Goal: Transaction & Acquisition: Purchase product/service

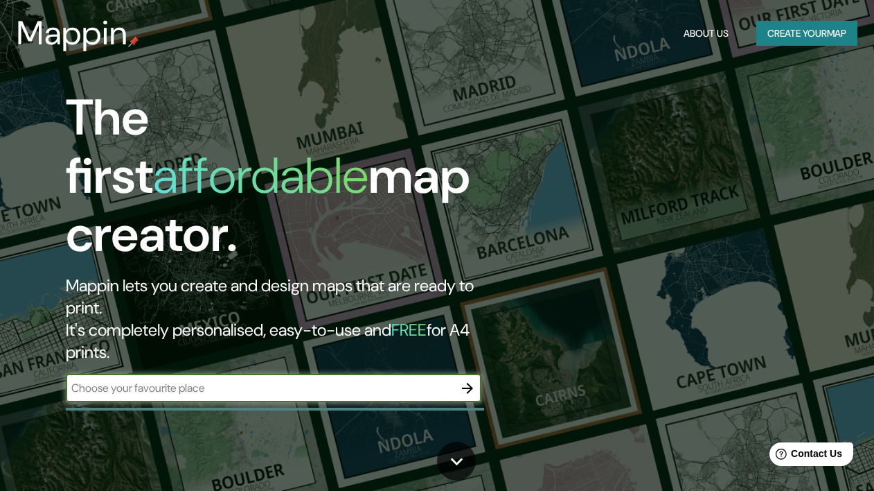
click at [233, 380] on input "text" at bounding box center [260, 388] width 388 height 16
type input "[GEOGRAPHIC_DATA], [GEOGRAPHIC_DATA]"
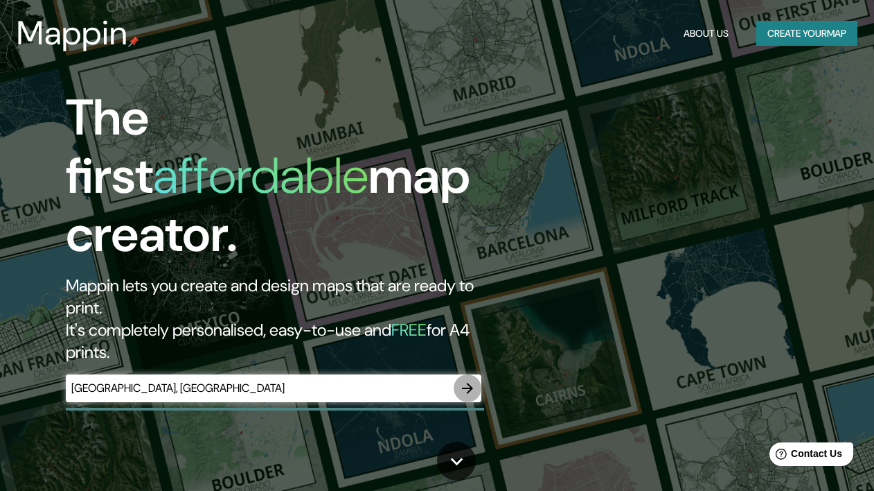
click at [468, 380] on icon "button" at bounding box center [467, 388] width 17 height 17
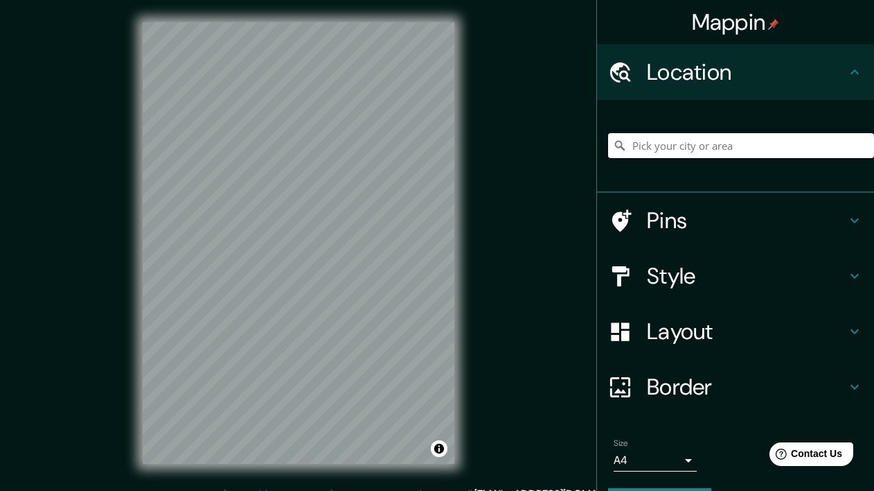
click at [691, 140] on input "Pick your city or area" at bounding box center [741, 145] width 266 height 25
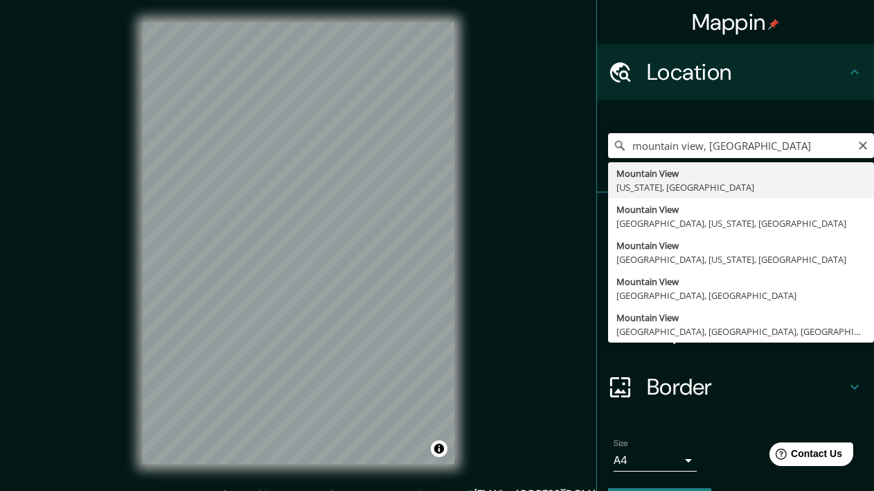
click at [737, 143] on input "mountain view, [GEOGRAPHIC_DATA]" at bounding box center [741, 145] width 266 height 25
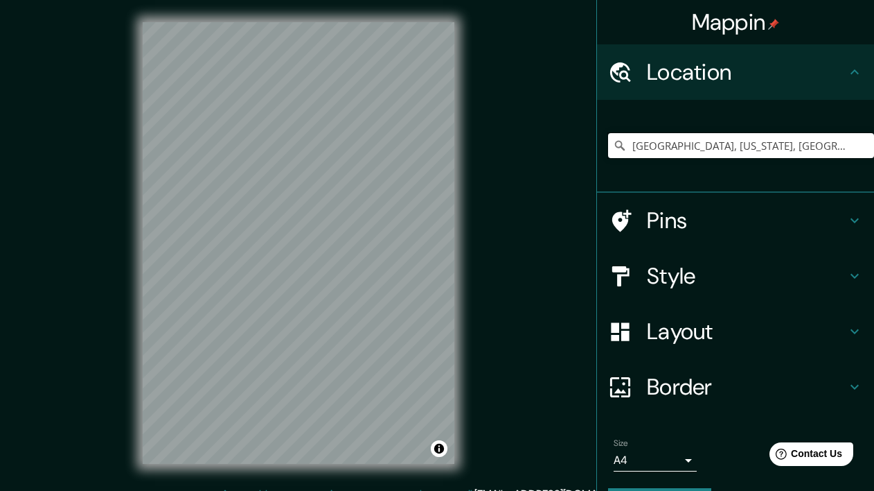
type input "[GEOGRAPHIC_DATA], [US_STATE], [GEOGRAPHIC_DATA]"
click at [664, 149] on input "Pick your city or area" at bounding box center [741, 145] width 266 height 25
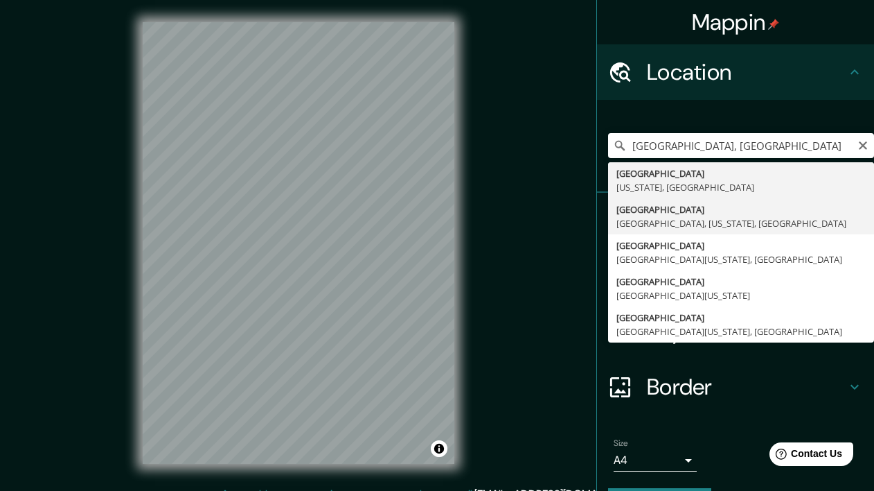
type input "[GEOGRAPHIC_DATA], [GEOGRAPHIC_DATA], [US_STATE], [GEOGRAPHIC_DATA]"
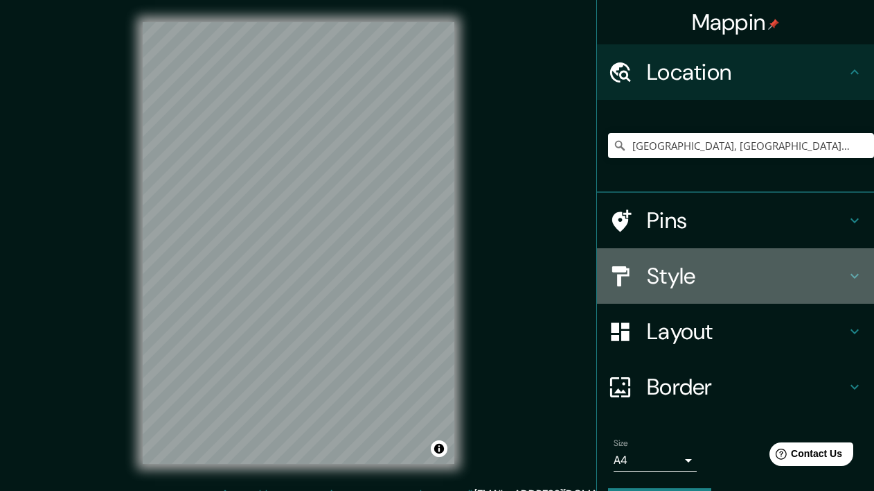
click at [680, 276] on h4 "Style" at bounding box center [747, 276] width 200 height 28
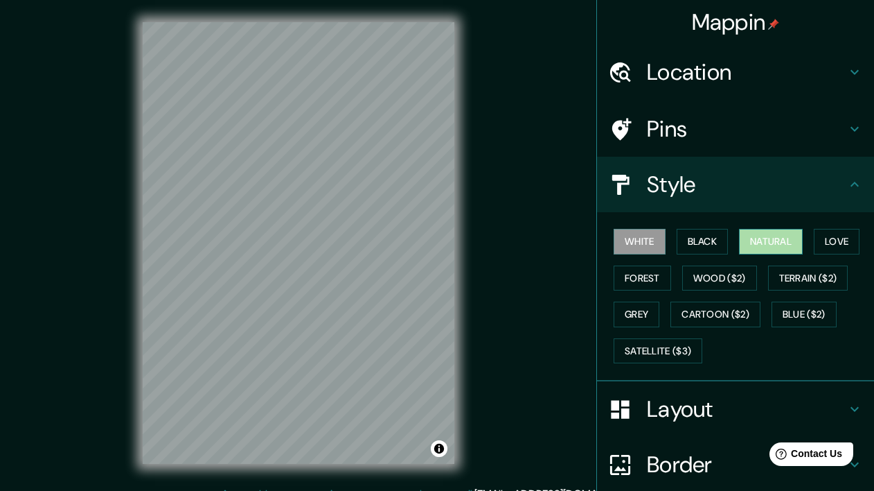
click at [764, 243] on button "Natural" at bounding box center [771, 242] width 64 height 26
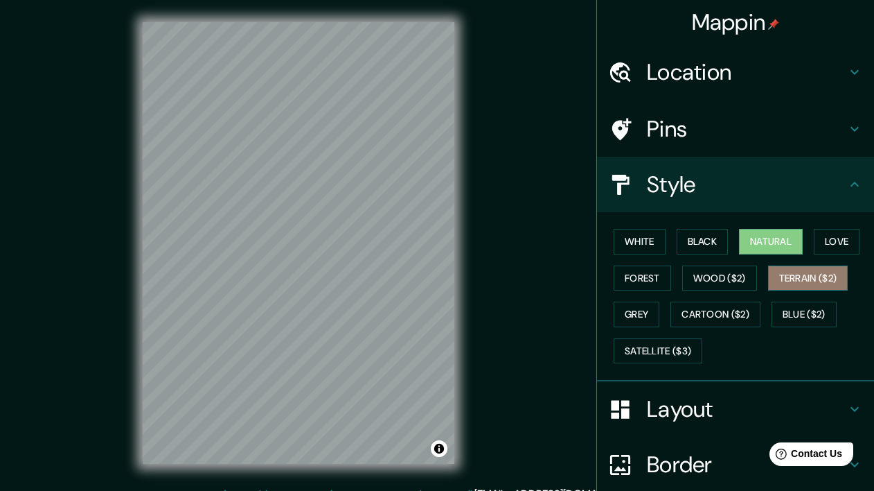
click at [794, 279] on button "Terrain ($2)" at bounding box center [808, 278] width 80 height 26
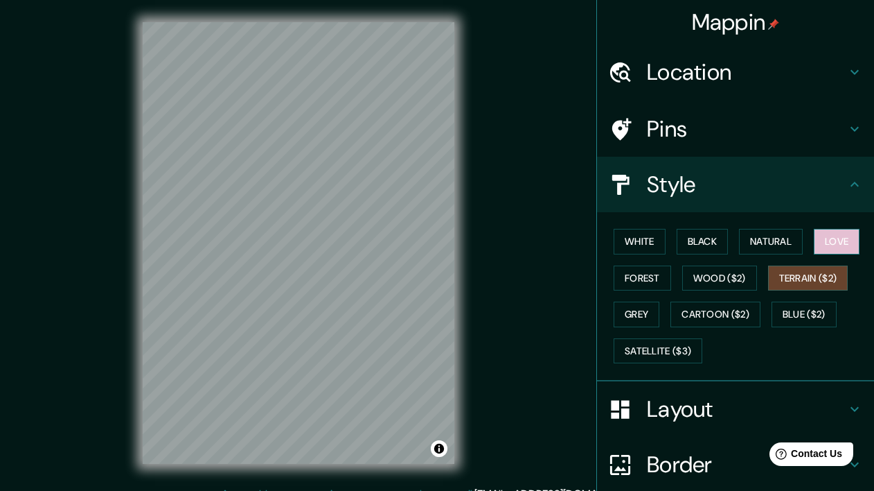
click at [838, 248] on button "Love" at bounding box center [837, 242] width 46 height 26
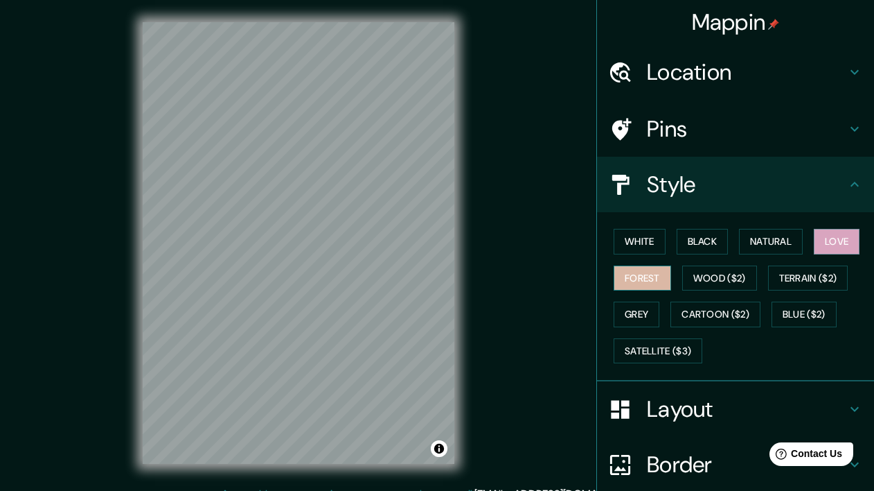
click at [649, 286] on button "Forest" at bounding box center [643, 278] width 58 height 26
click at [644, 308] on button "Grey" at bounding box center [637, 314] width 46 height 26
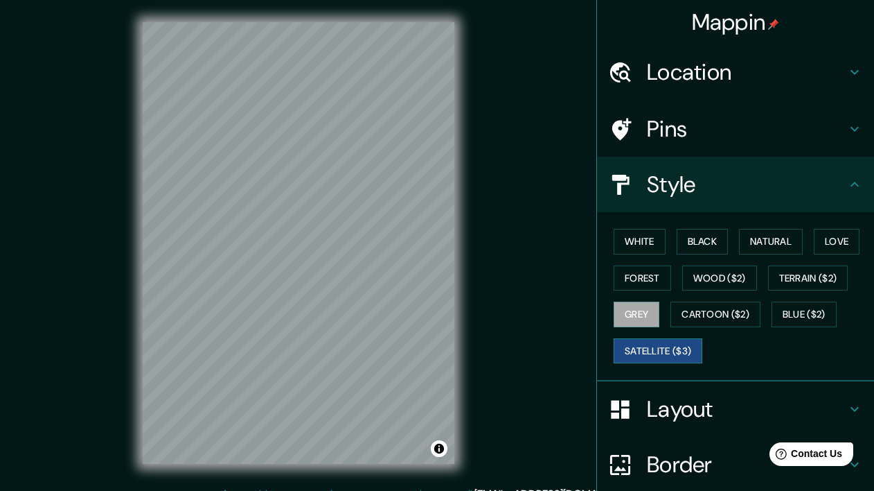
click at [653, 346] on button "Satellite ($3)" at bounding box center [658, 351] width 89 height 26
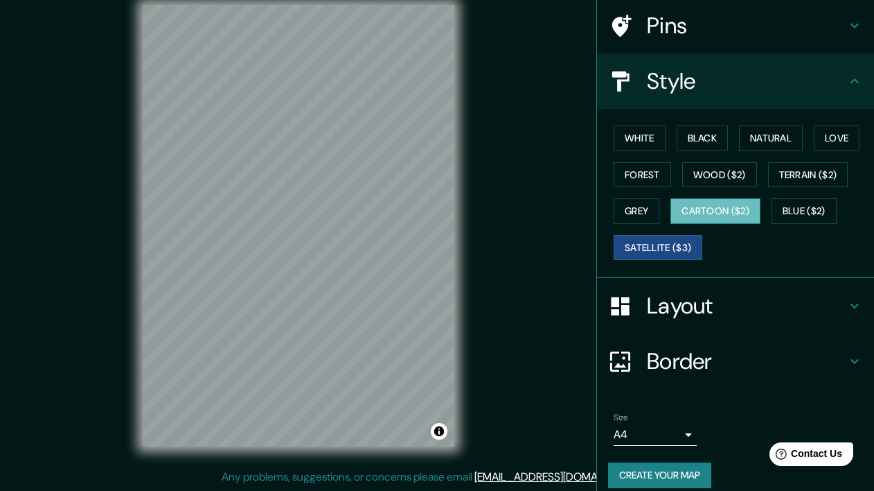
scroll to position [116, 0]
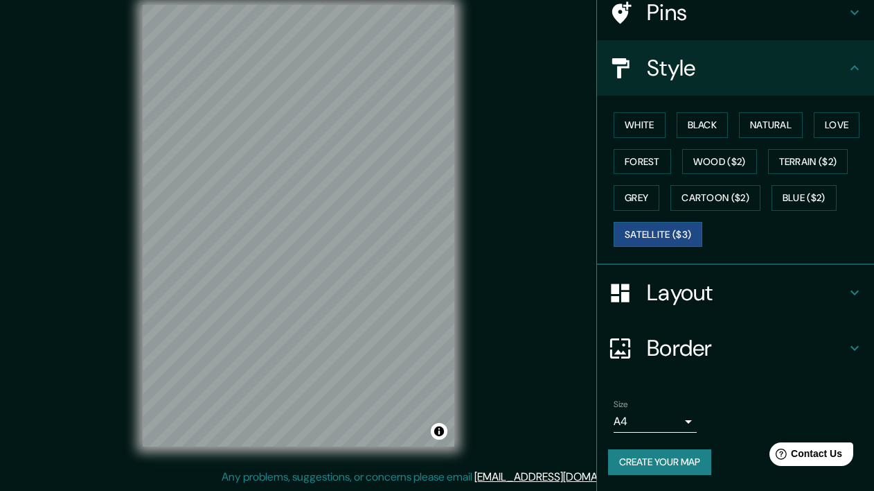
click at [691, 418] on body "Mappin Location North Redondo Beach, Redondo Beach, California, United States P…" at bounding box center [437, 228] width 874 height 491
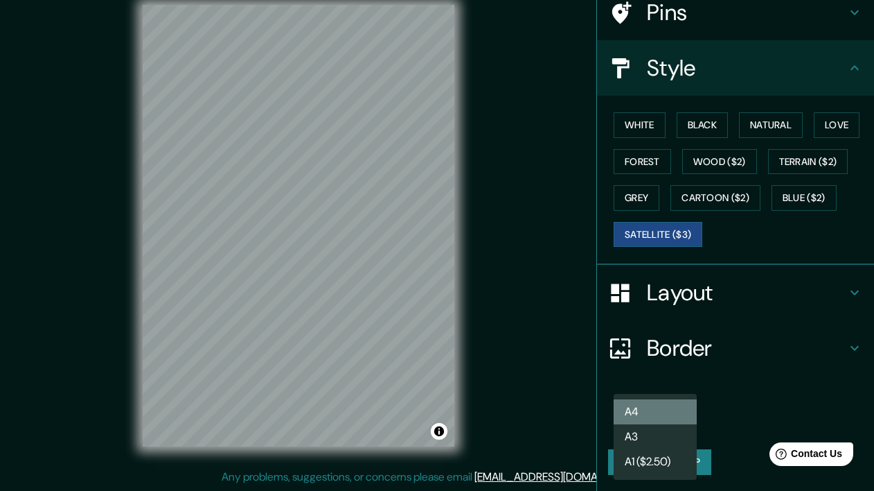
click at [691, 414] on li "A4" at bounding box center [655, 411] width 83 height 25
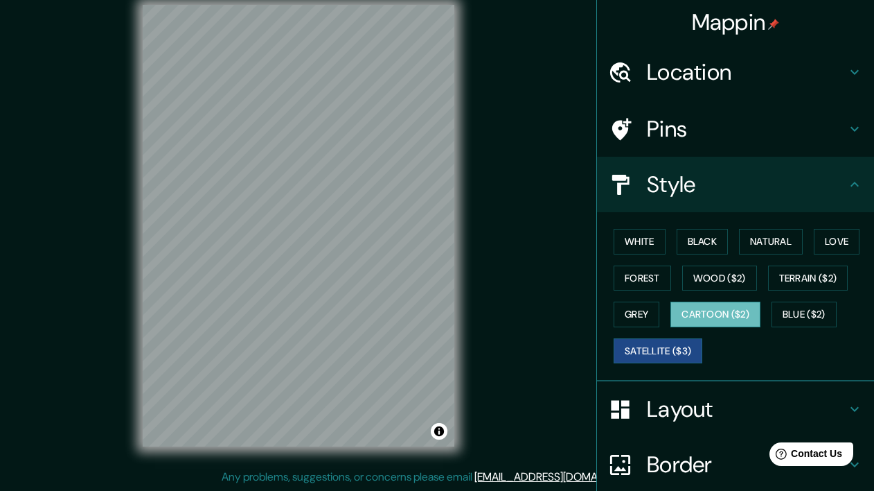
scroll to position [0, 0]
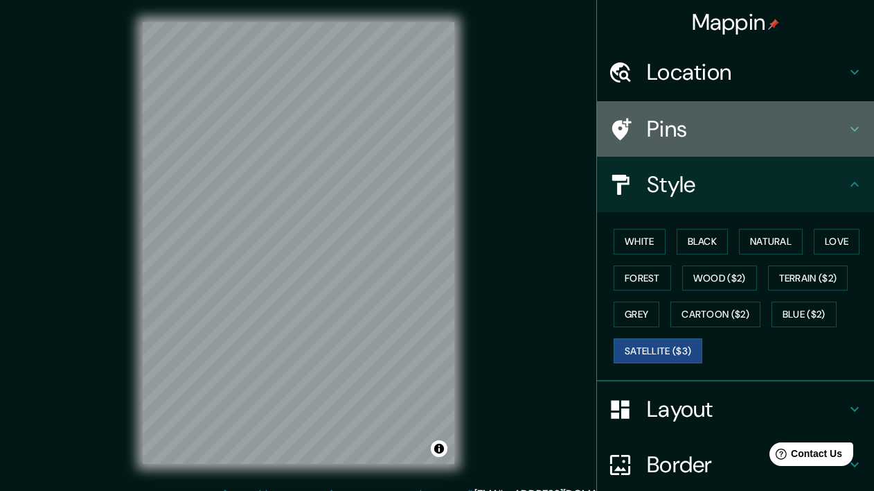
click at [743, 124] on h4 "Pins" at bounding box center [747, 129] width 200 height 28
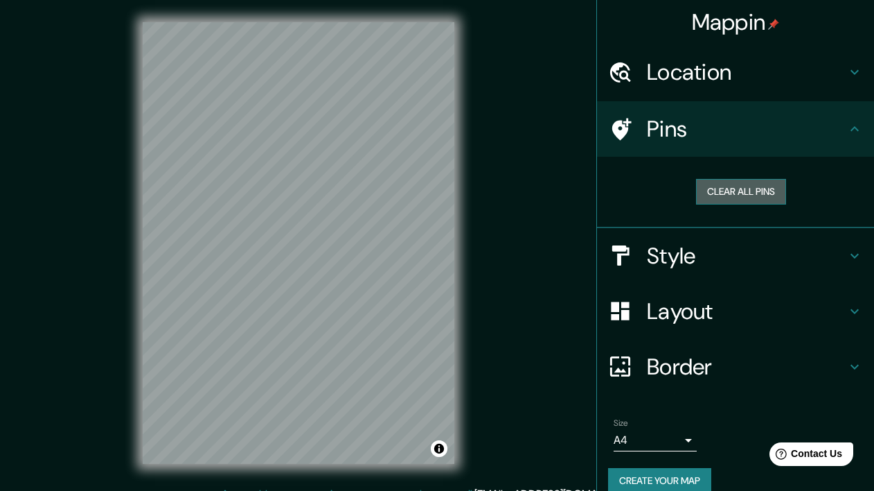
click at [746, 190] on button "Clear all pins" at bounding box center [741, 192] width 90 height 26
click at [709, 133] on h4 "Pins" at bounding box center [747, 129] width 200 height 28
click at [699, 127] on h4 "Pins" at bounding box center [747, 129] width 200 height 28
click at [746, 193] on button "Clear all pins" at bounding box center [741, 192] width 90 height 26
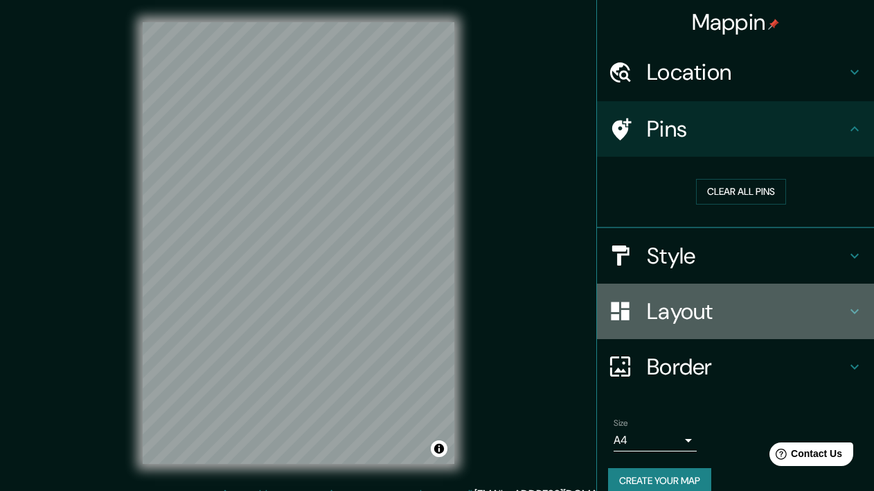
click at [701, 316] on h4 "Layout" at bounding box center [747, 311] width 200 height 28
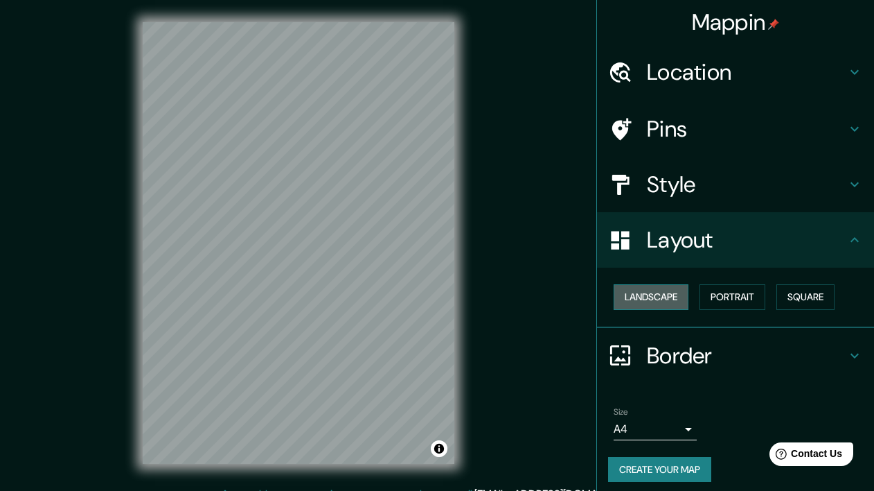
click at [680, 304] on button "Landscape" at bounding box center [651, 297] width 75 height 26
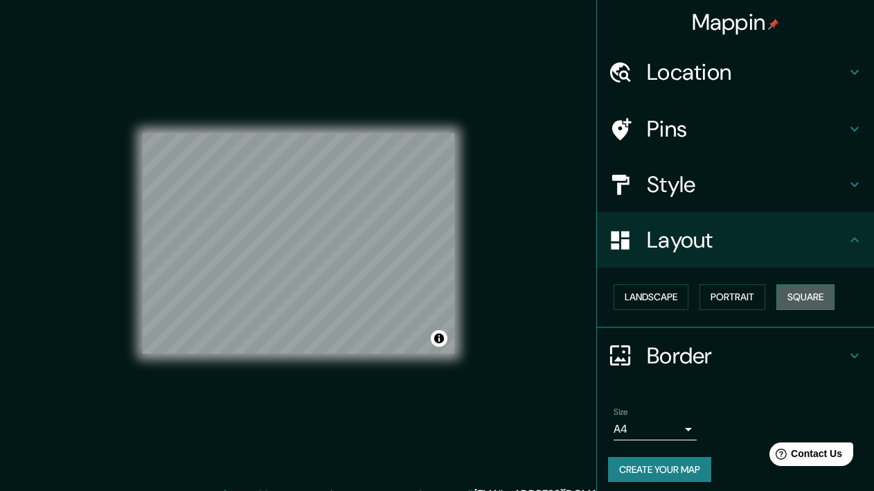
click at [801, 295] on button "Square" at bounding box center [806, 297] width 58 height 26
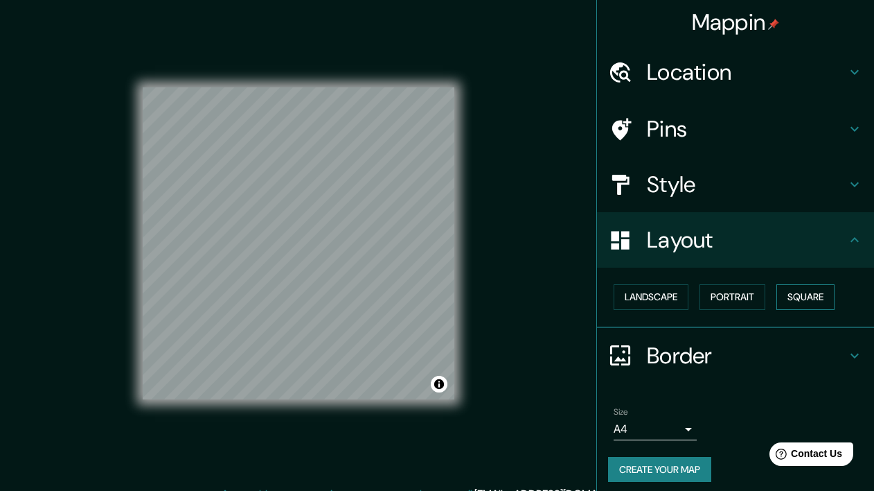
scroll to position [8, 0]
